Goal: Transaction & Acquisition: Purchase product/service

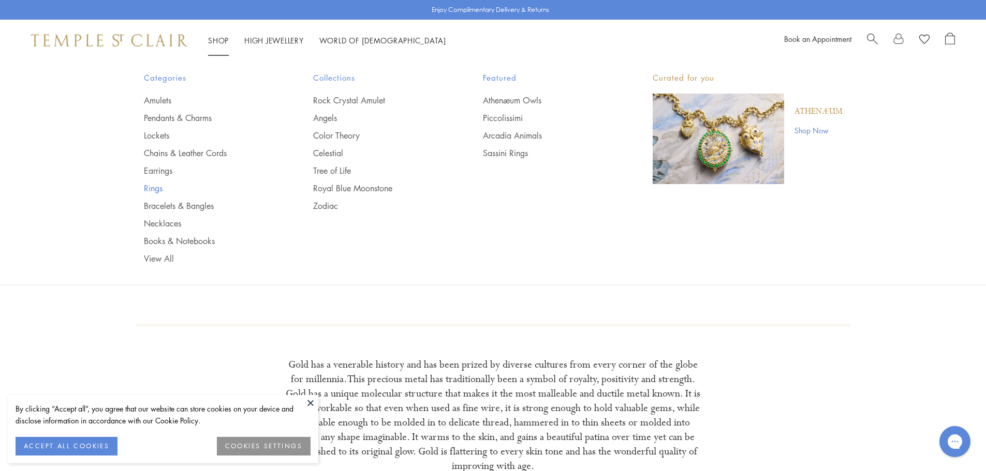
click at [151, 188] on link "Rings" at bounding box center [208, 188] width 128 height 11
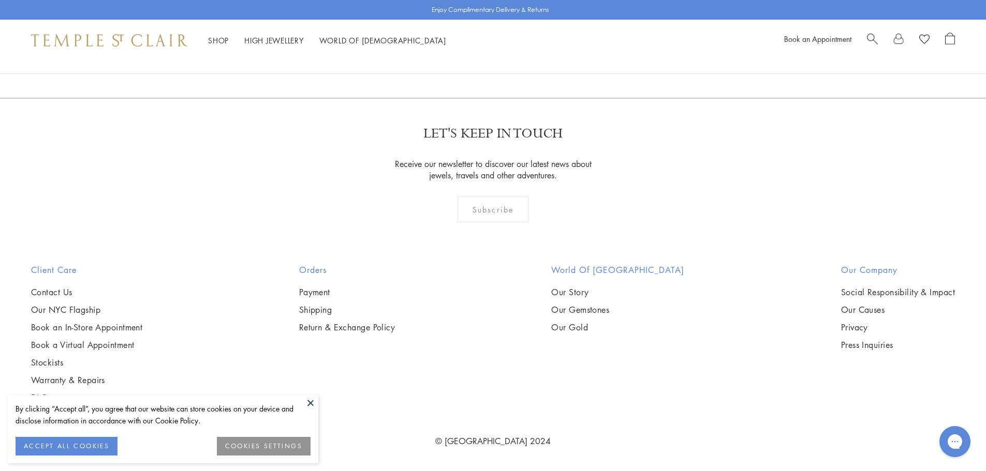
scroll to position [2314, 0]
click at [0, 0] on img at bounding box center [0, 0] width 0 height 0
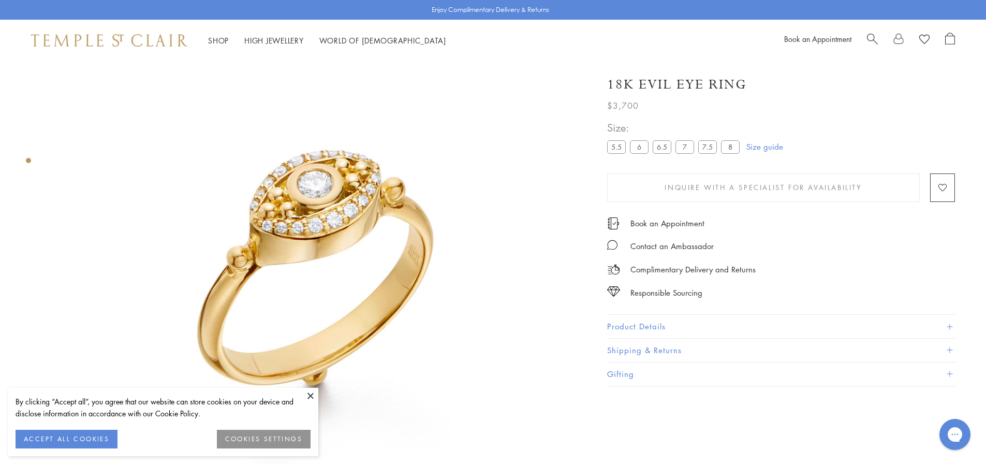
scroll to position [70, 0]
click at [47, 433] on button "ACCEPT ALL COOKIES" at bounding box center [67, 439] width 102 height 19
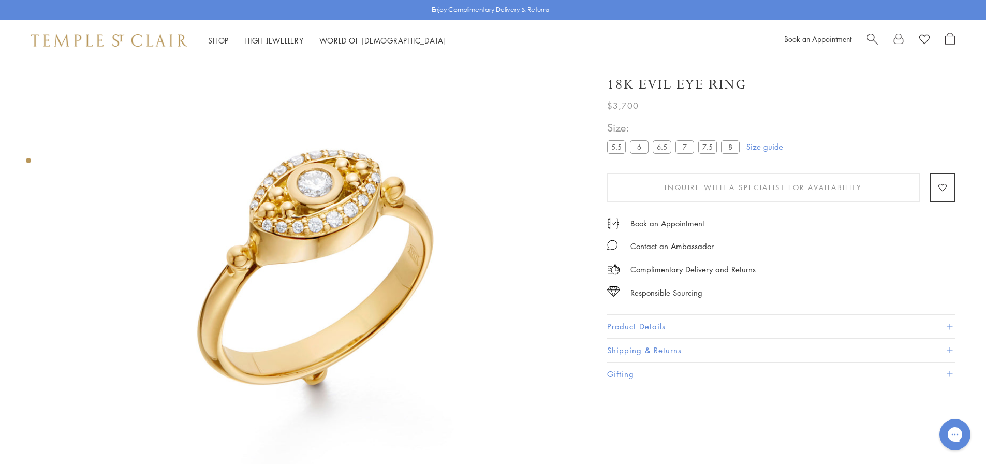
click at [319, 217] on img at bounding box center [317, 256] width 530 height 530
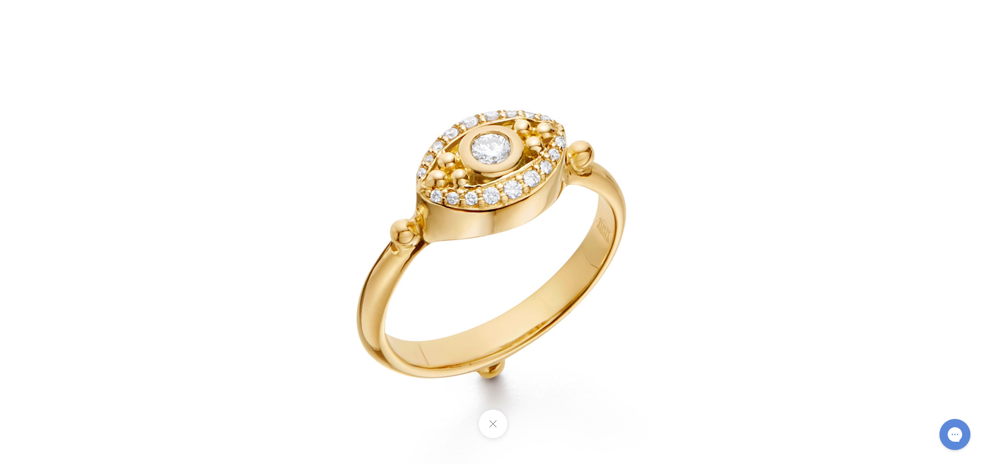
click at [508, 207] on img at bounding box center [492, 231] width 605 height 605
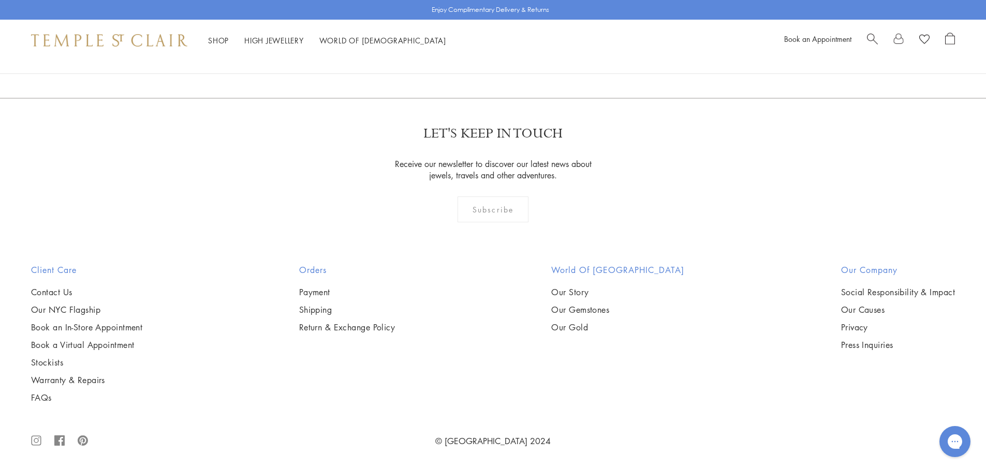
click at [0, 0] on img at bounding box center [0, 0] width 0 height 0
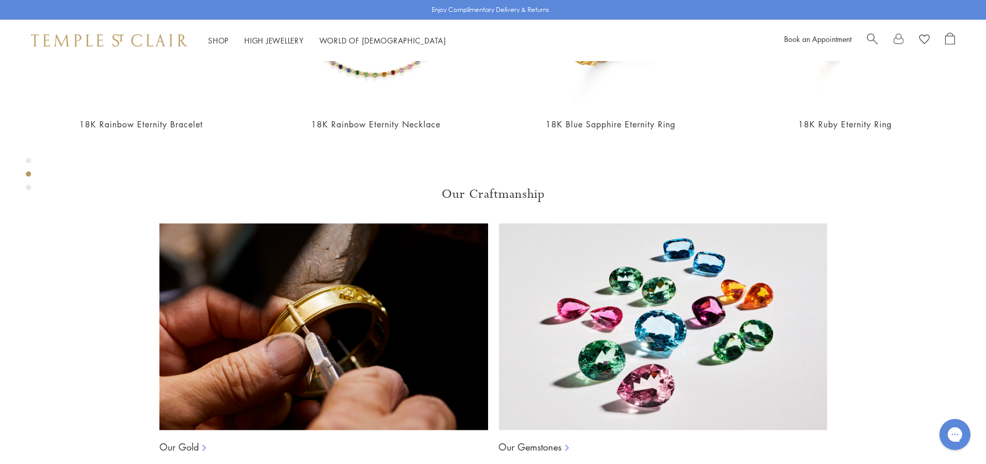
scroll to position [886, 0]
